Goal: Find specific page/section: Find specific page/section

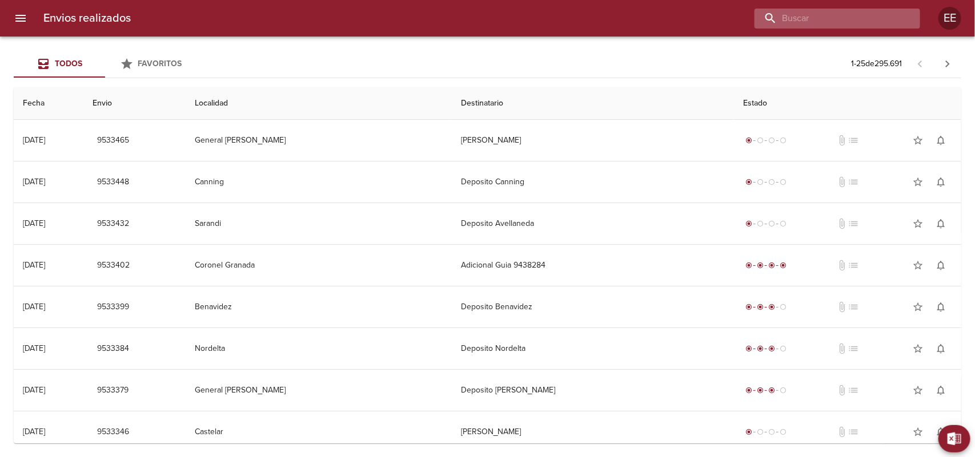
click at [832, 23] on input "buscar" at bounding box center [827, 19] width 146 height 20
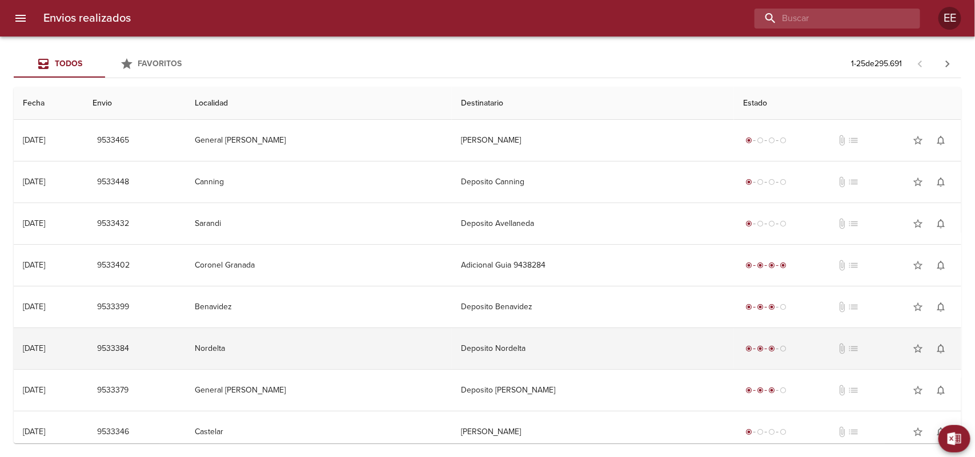
paste input "[PERSON_NAME]"
type input "[PERSON_NAME]"
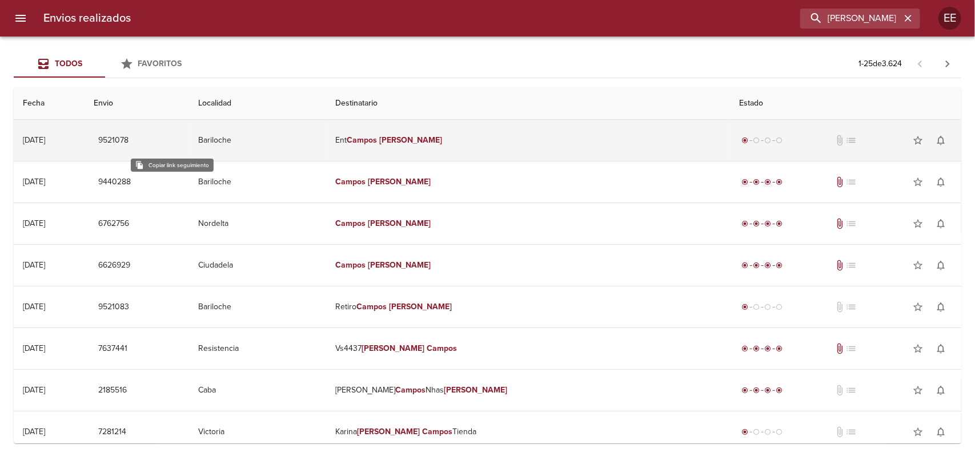
click at [128, 144] on span "9521078" at bounding box center [113, 141] width 30 height 14
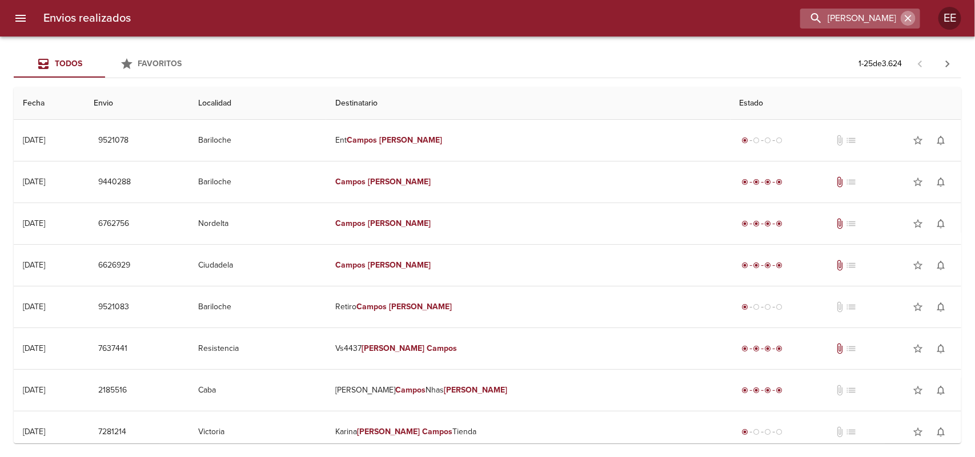
click at [906, 17] on icon "button" at bounding box center [907, 18] width 11 height 11
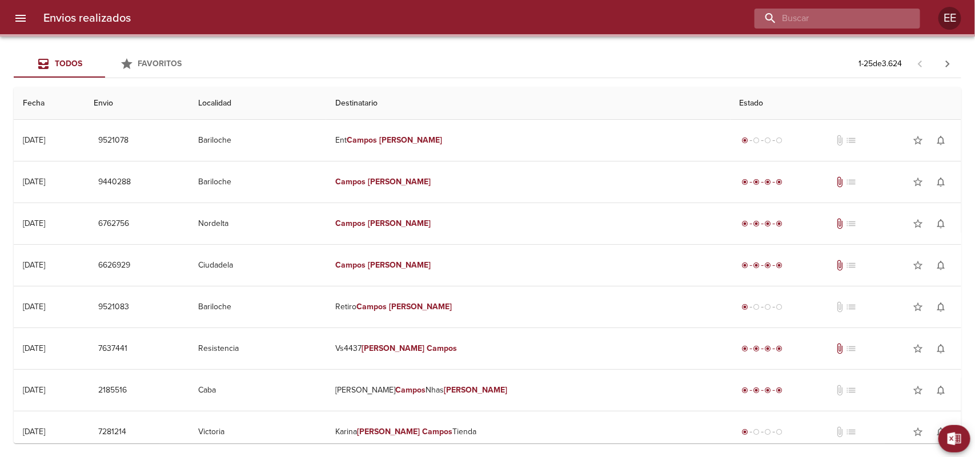
click at [837, 16] on input "buscar" at bounding box center [827, 19] width 146 height 20
paste input "[PERSON_NAME]"
type input "[PERSON_NAME]"
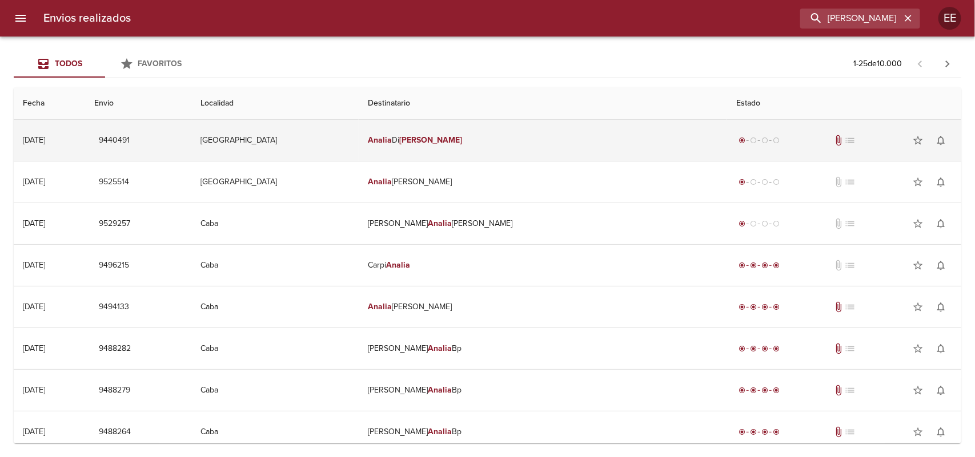
click at [553, 152] on td "[PERSON_NAME]" at bounding box center [543, 140] width 368 height 41
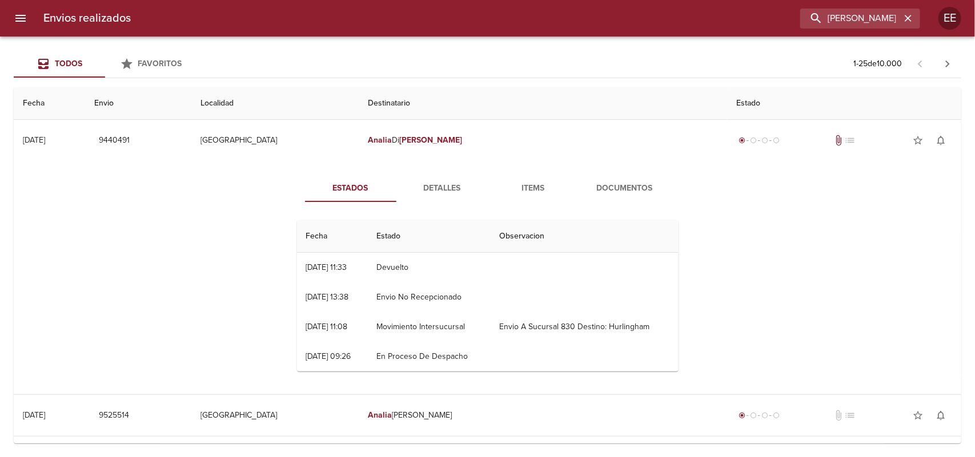
click at [601, 183] on span "Documentos" at bounding box center [625, 189] width 78 height 14
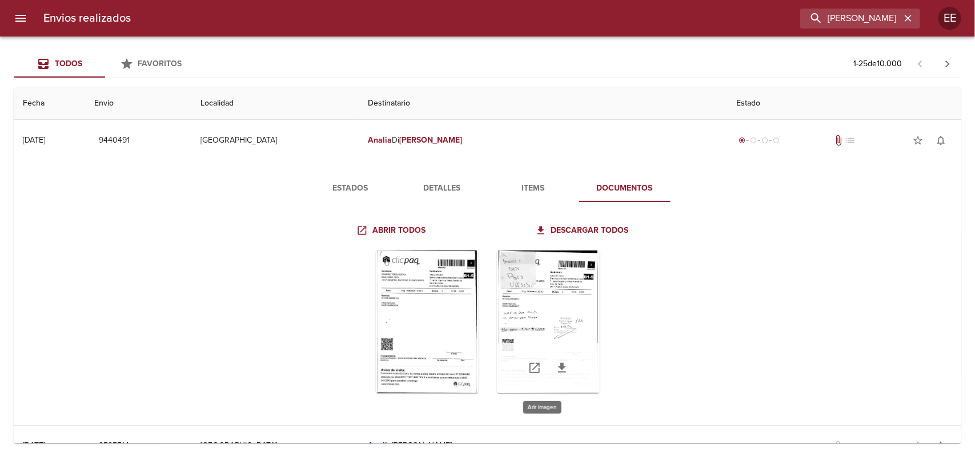
click at [553, 334] on div "Tabla de envíos del cliente" at bounding box center [548, 322] width 103 height 143
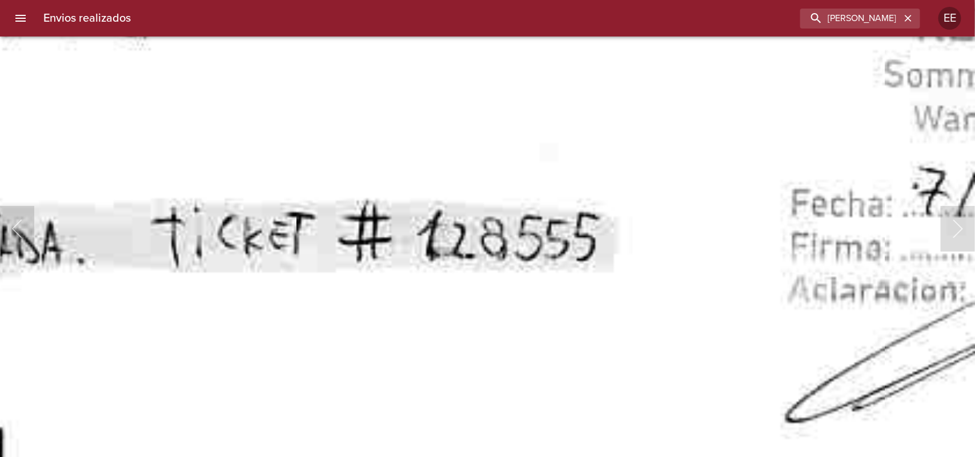
click at [540, 443] on img "Lightbox" at bounding box center [667, 89] width 1922 height 2783
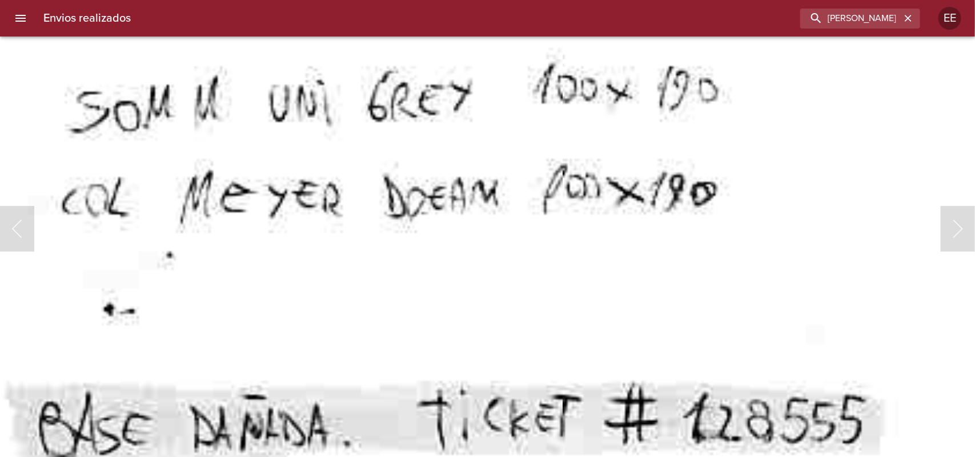
click at [637, 412] on img "Lightbox" at bounding box center [933, 272] width 1922 height 2783
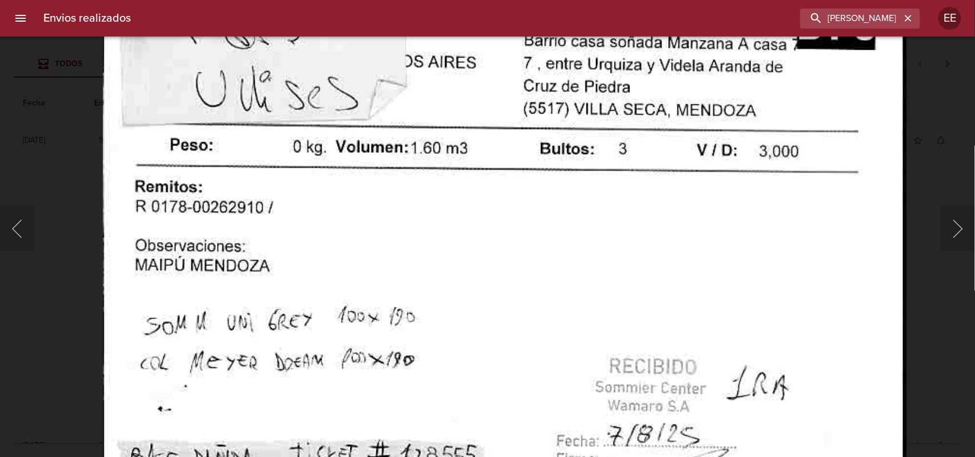
click at [574, 438] on img "Lightbox" at bounding box center [504, 394] width 803 height 1164
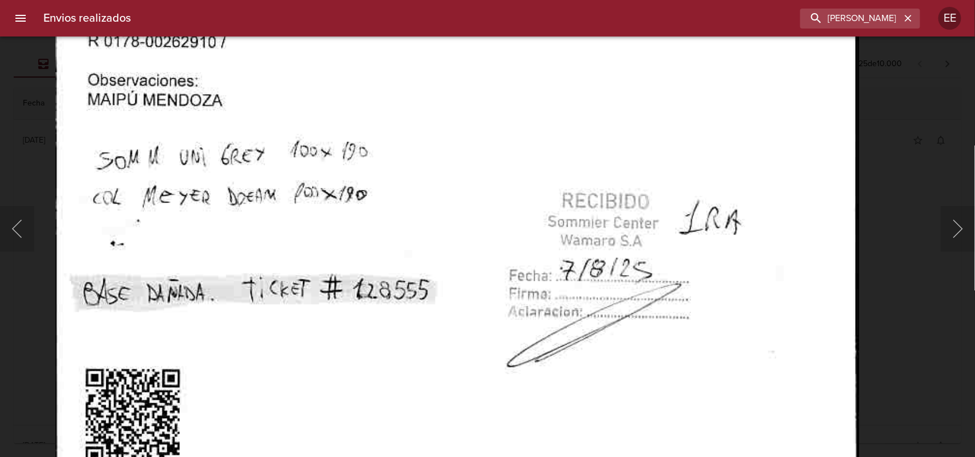
click at [500, 103] on img "Lightbox" at bounding box center [456, 228] width 803 height 1164
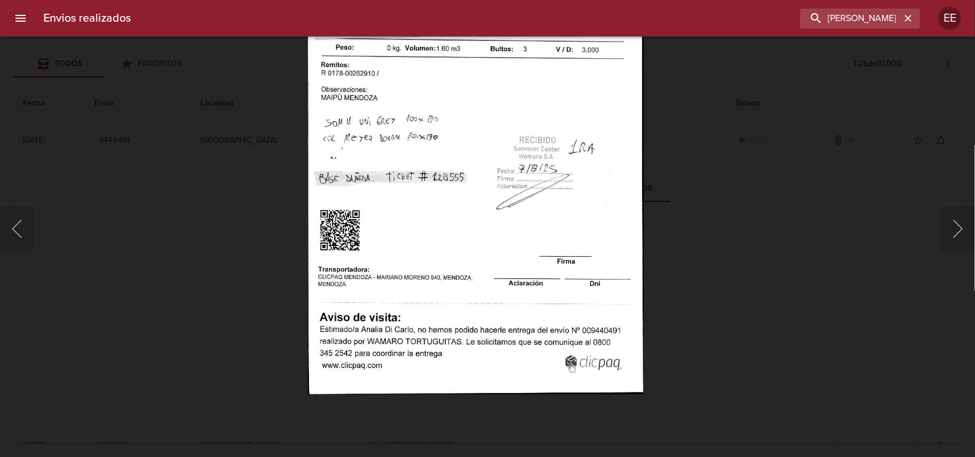
click at [954, 169] on div "Lightbox" at bounding box center [487, 228] width 975 height 457
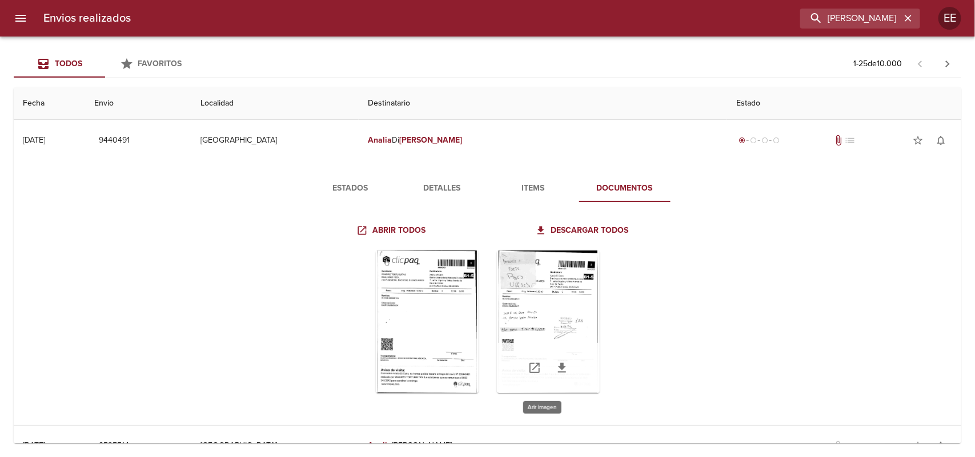
click at [552, 312] on div "Tabla de envíos del cliente" at bounding box center [548, 322] width 103 height 143
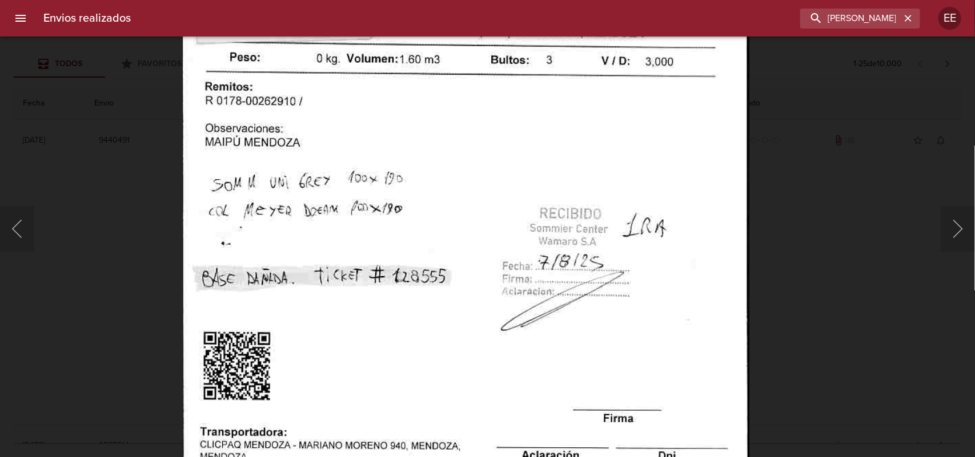
click at [713, 61] on img "Lightbox" at bounding box center [465, 232] width 567 height 821
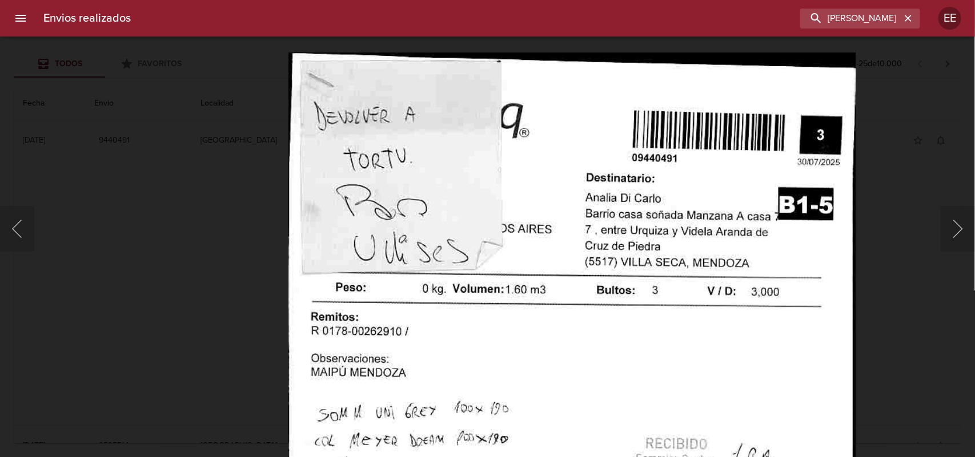
click at [549, 341] on img "Lightbox" at bounding box center [571, 463] width 567 height 821
